Goal: Navigation & Orientation: Find specific page/section

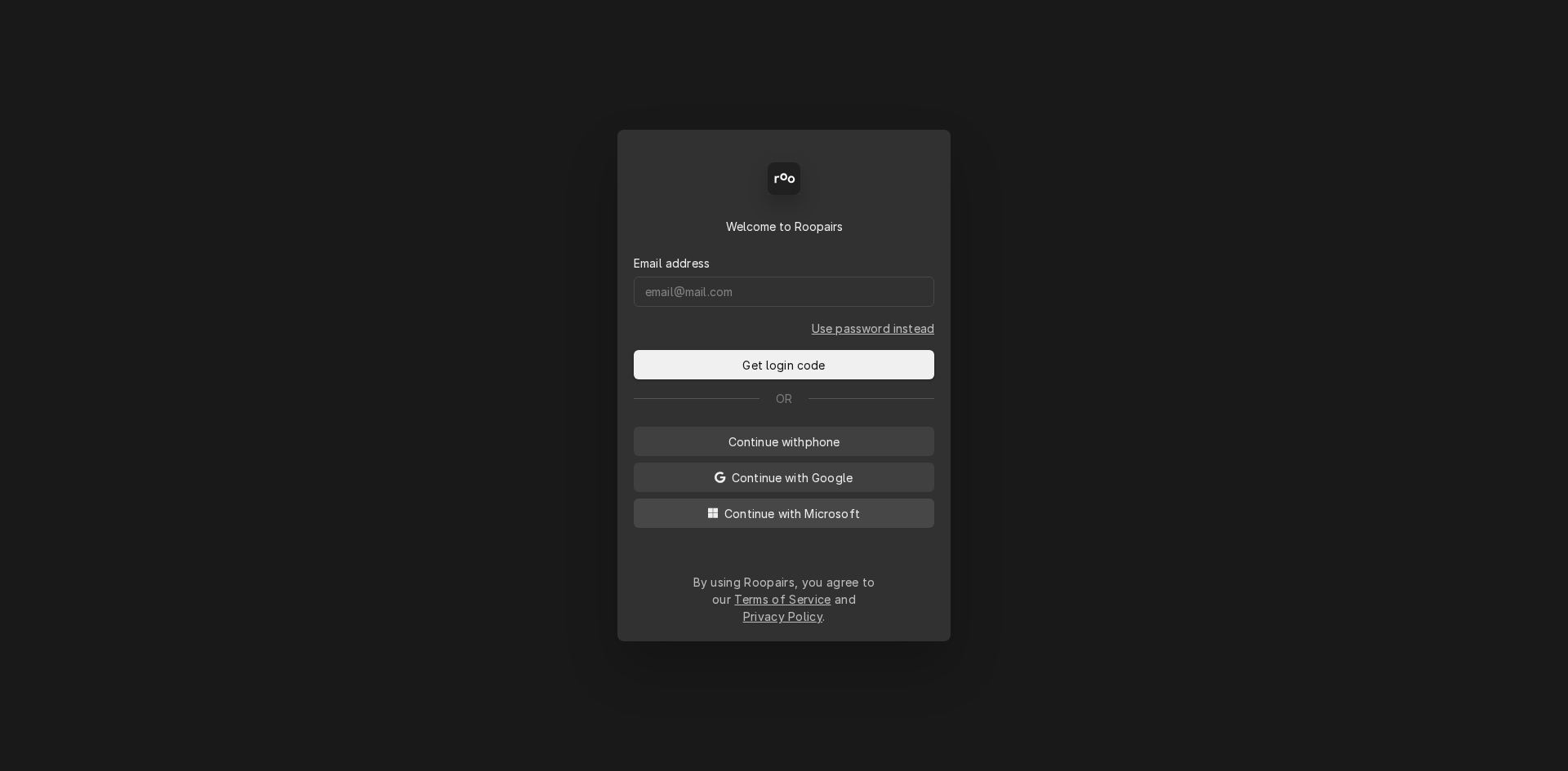
click at [780, 522] on span "Continue with Microsoft" at bounding box center [792, 514] width 142 height 17
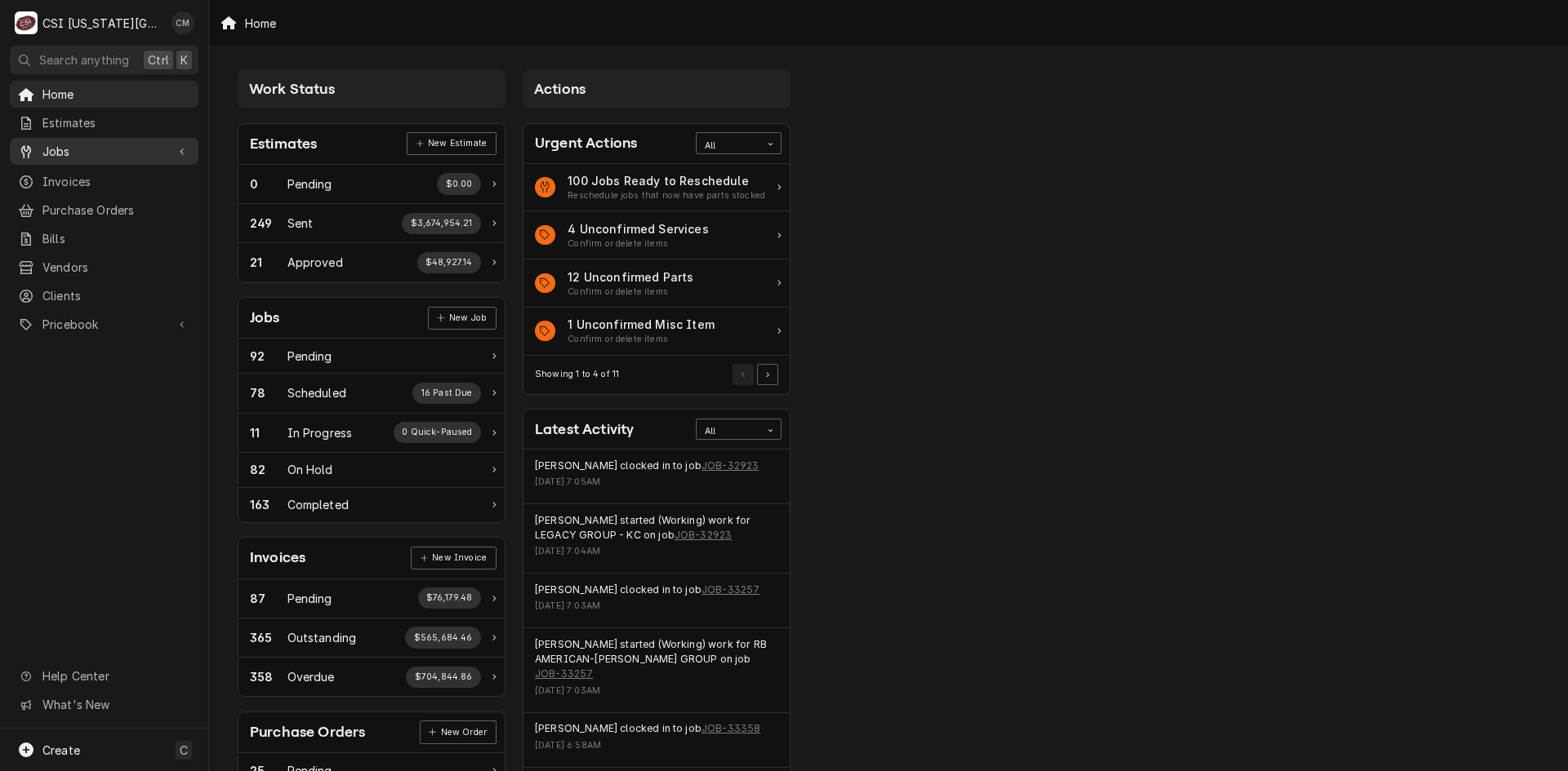
click at [91, 155] on div "Jobs" at bounding box center [104, 152] width 182 height 20
click at [101, 171] on span "Jobs" at bounding box center [115, 179] width 148 height 17
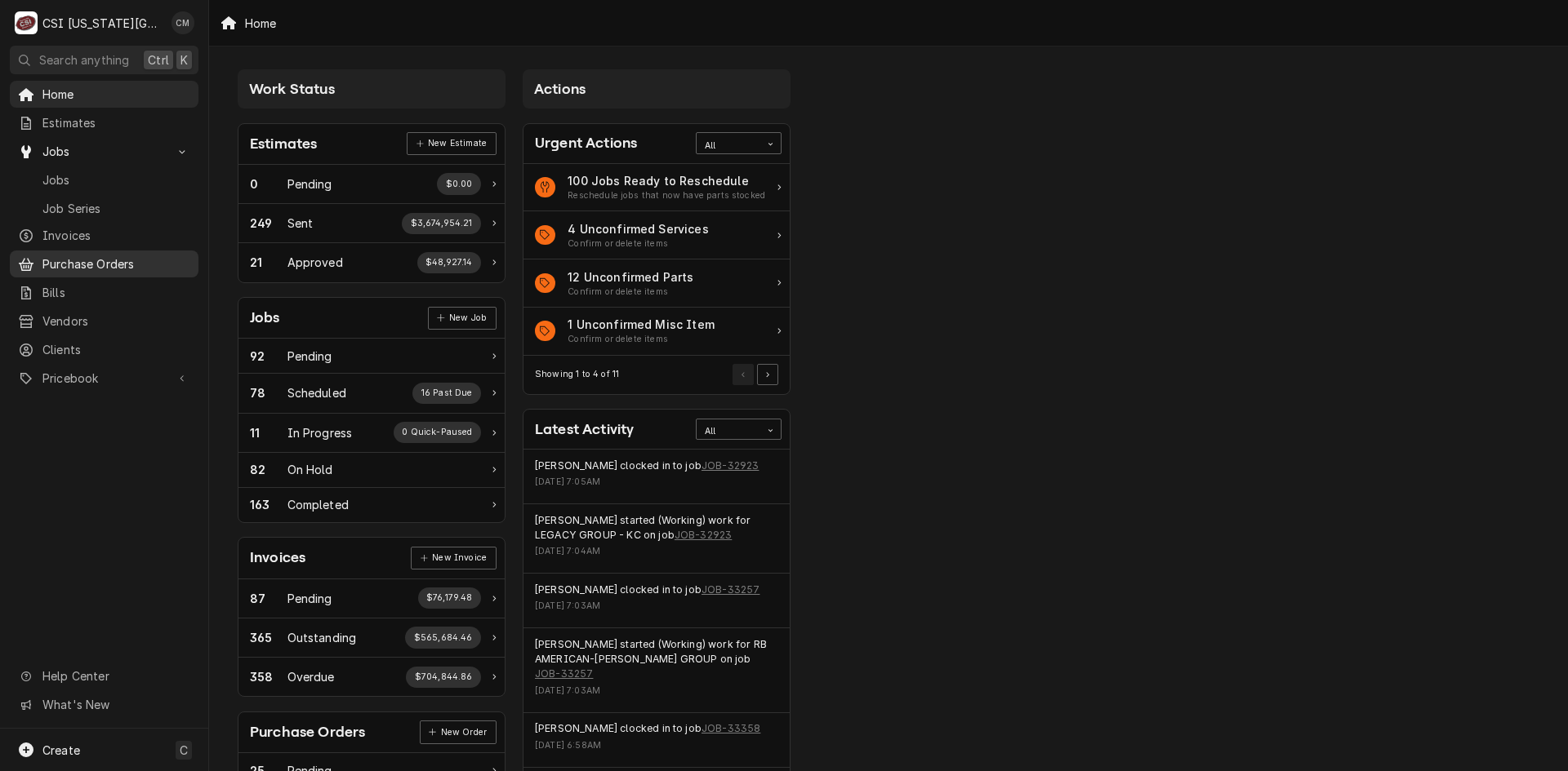
click at [101, 263] on span "Purchase Orders" at bounding box center [115, 264] width 148 height 17
click at [104, 370] on span "Pricebook" at bounding box center [104, 378] width 123 height 17
click at [123, 430] on span "Parts & Materials" at bounding box center [115, 436] width 148 height 17
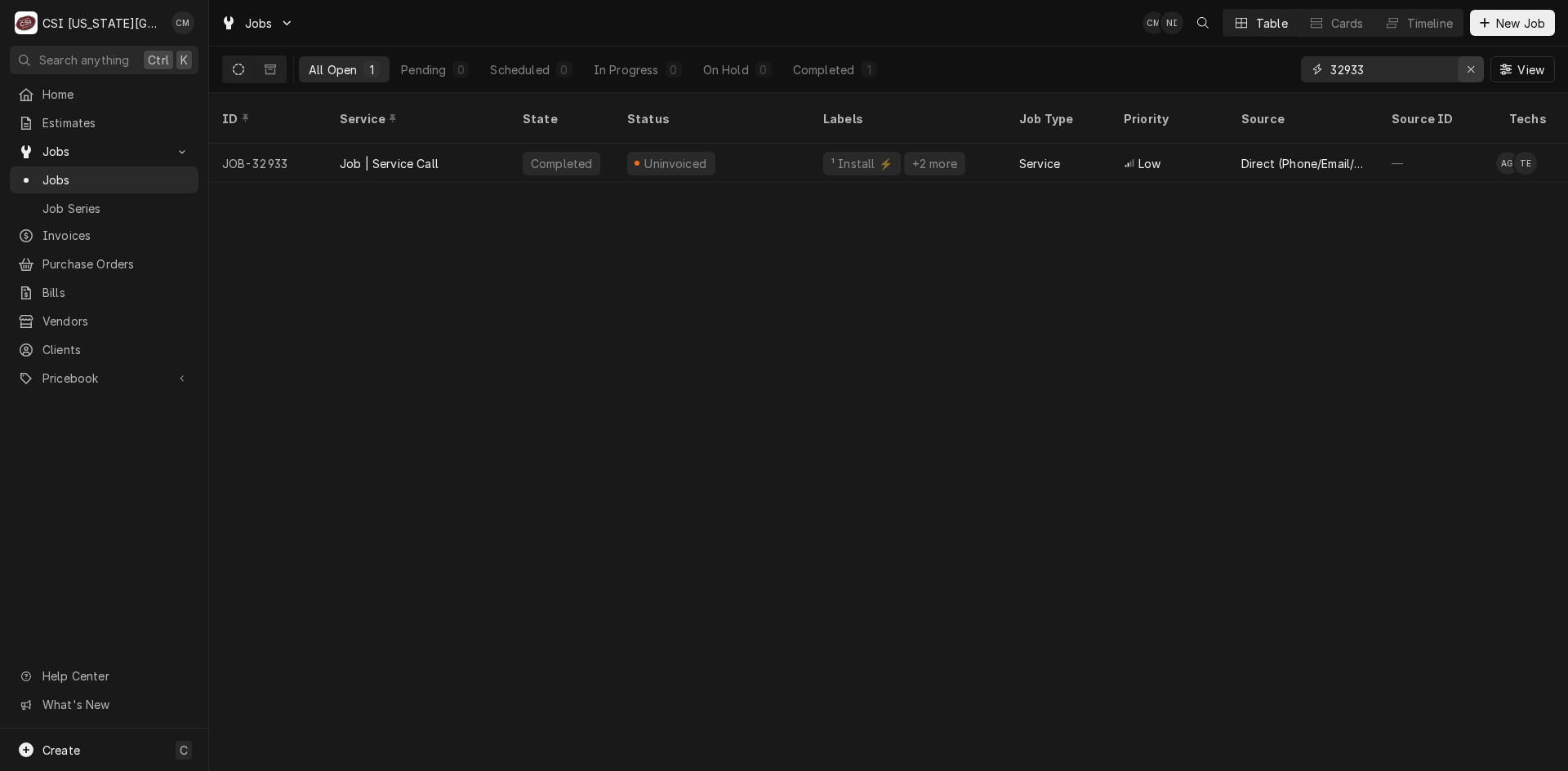
click at [1468, 71] on icon "Erase input" at bounding box center [1471, 70] width 9 height 12
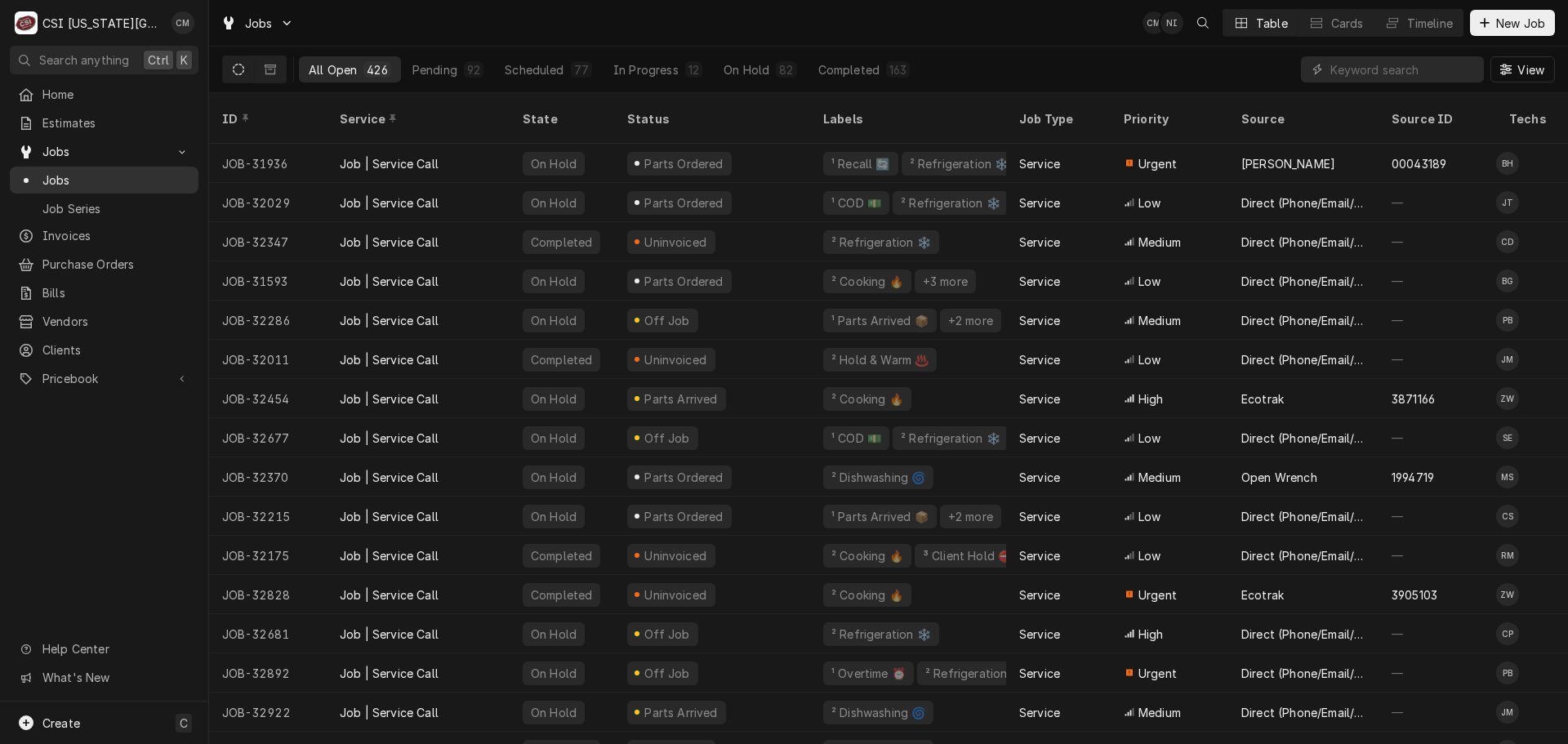
click at [95, 179] on span "Jobs" at bounding box center [115, 180] width 148 height 17
click at [60, 96] on span "Home" at bounding box center [115, 94] width 148 height 17
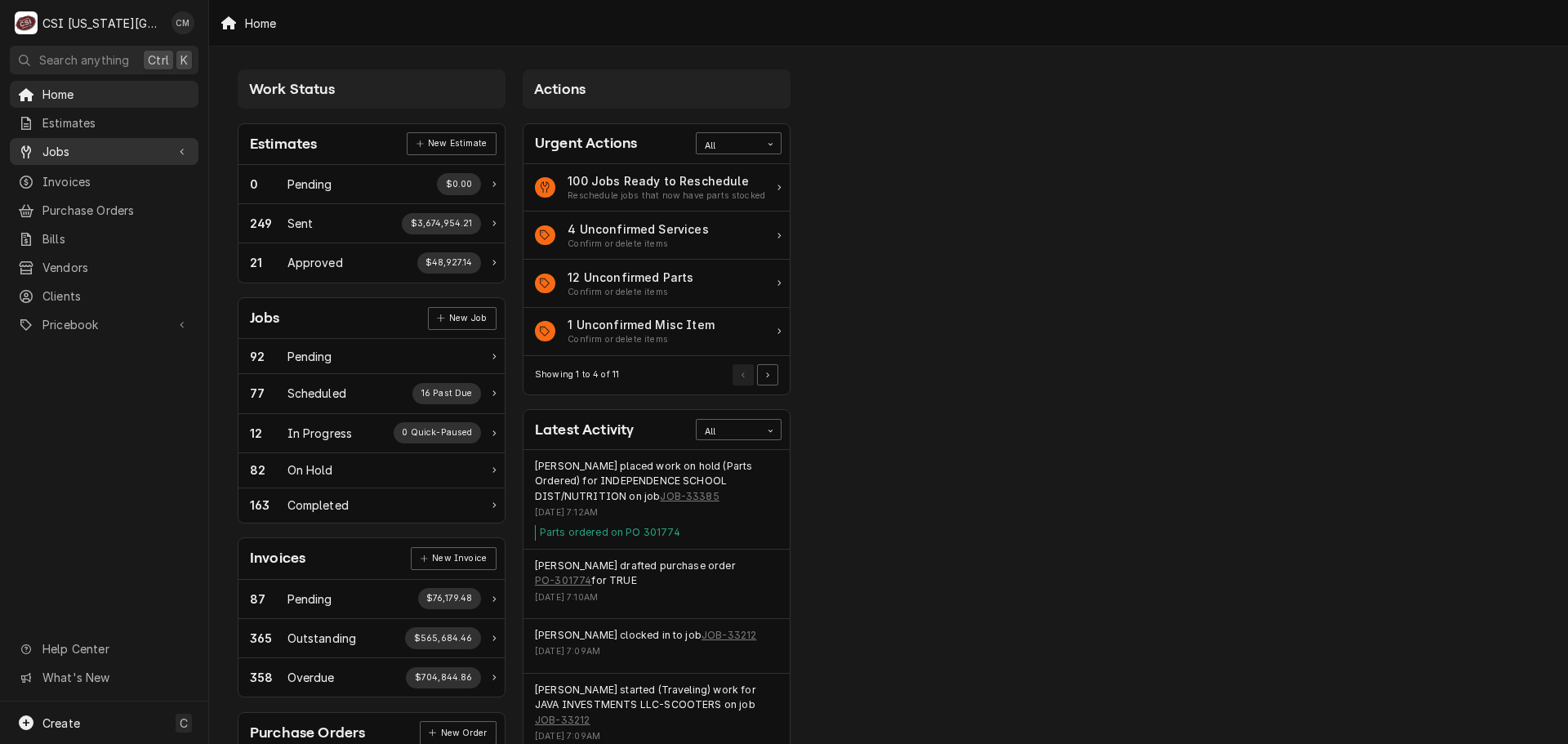
click at [83, 142] on div "Jobs" at bounding box center [104, 152] width 182 height 20
click at [84, 175] on span "Jobs" at bounding box center [115, 180] width 148 height 17
